Goal: Information Seeking & Learning: Check status

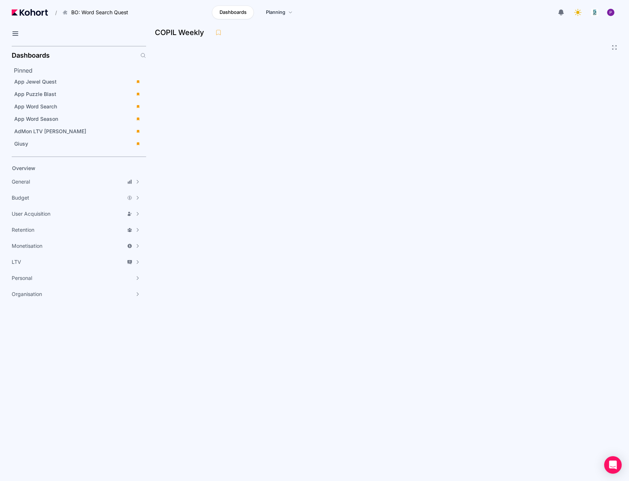
scroll to position [34, 0]
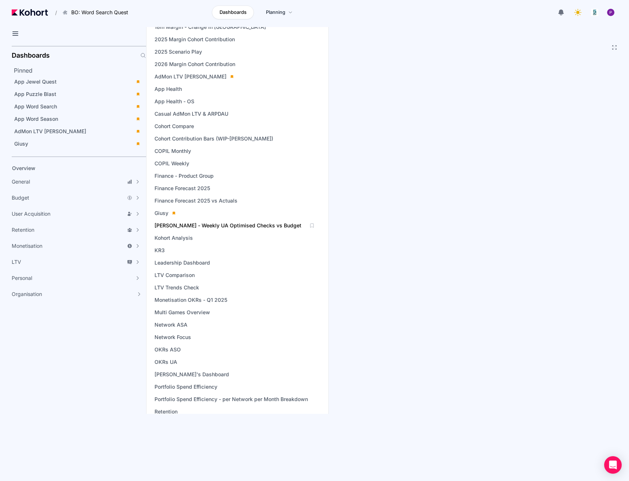
click at [198, 227] on span "[PERSON_NAME] - Weekly UA Optimised Checks vs Budget" at bounding box center [227, 225] width 147 height 7
click at [183, 203] on span "Finance Forecast 2025 vs Actuals" at bounding box center [195, 200] width 83 height 7
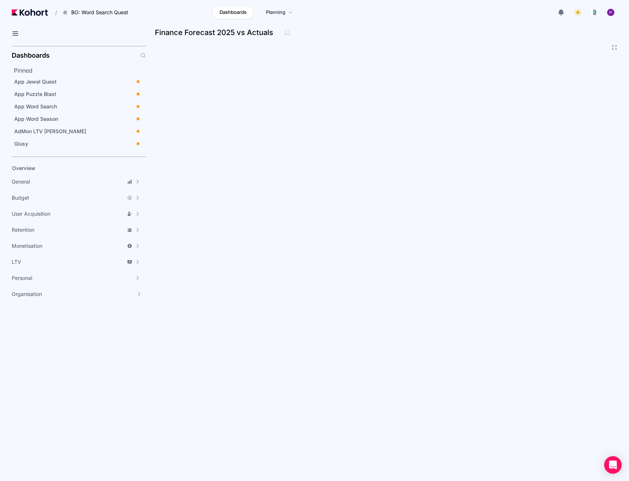
scroll to position [34, 0]
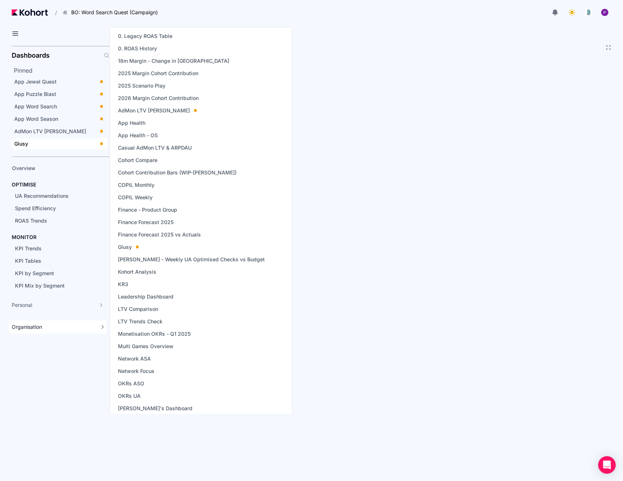
click at [54, 329] on div "Organisation" at bounding box center [54, 327] width 84 height 7
click at [24, 329] on span "Organisation" at bounding box center [27, 327] width 30 height 7
click at [154, 238] on span "Finance Forecast 2025 vs Actuals" at bounding box center [159, 234] width 83 height 7
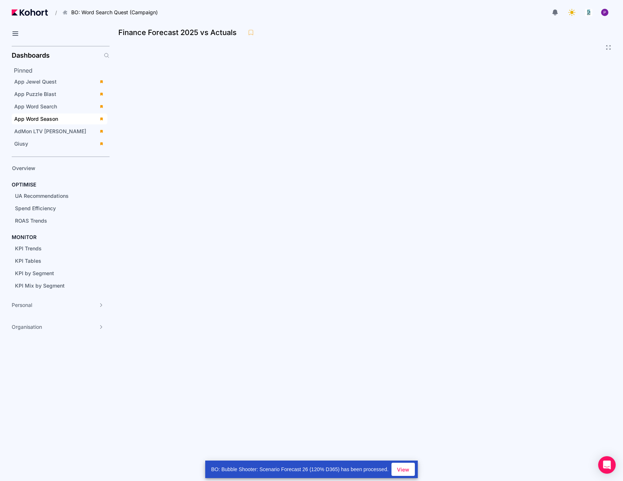
click at [31, 117] on span "App Word Season" at bounding box center [36, 119] width 44 height 6
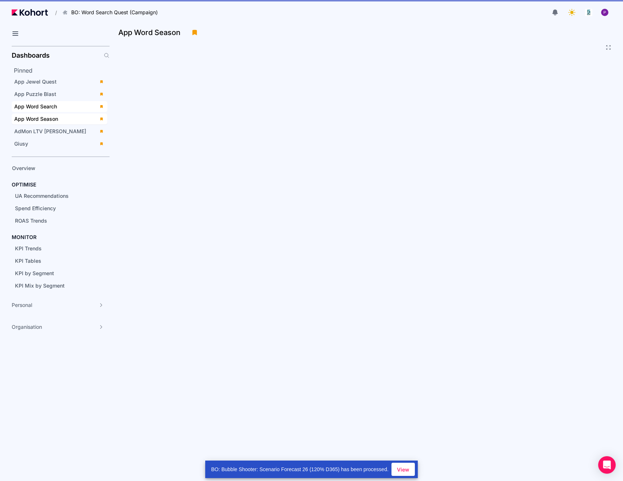
click at [35, 106] on span "App Word Search" at bounding box center [35, 106] width 43 height 6
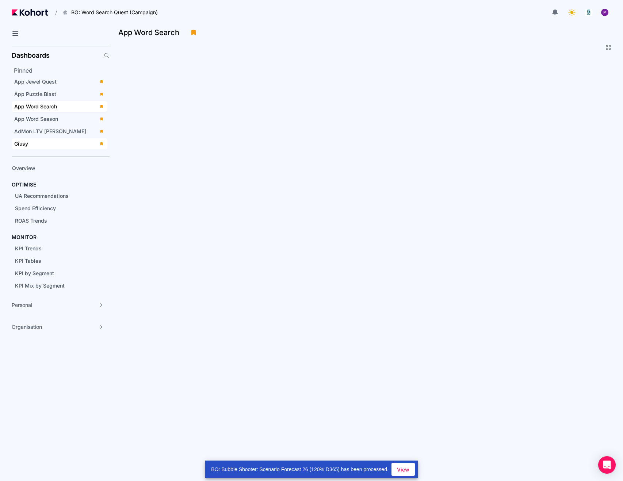
click at [25, 145] on span "Giusy" at bounding box center [21, 144] width 14 height 6
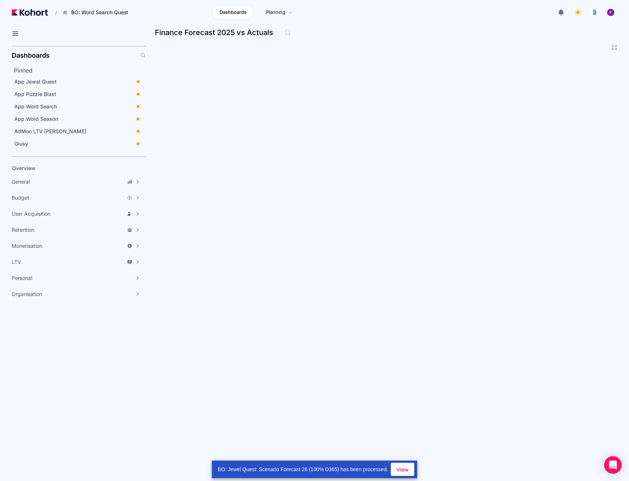
scroll to position [34, 0]
